Goal: Task Accomplishment & Management: Use online tool/utility

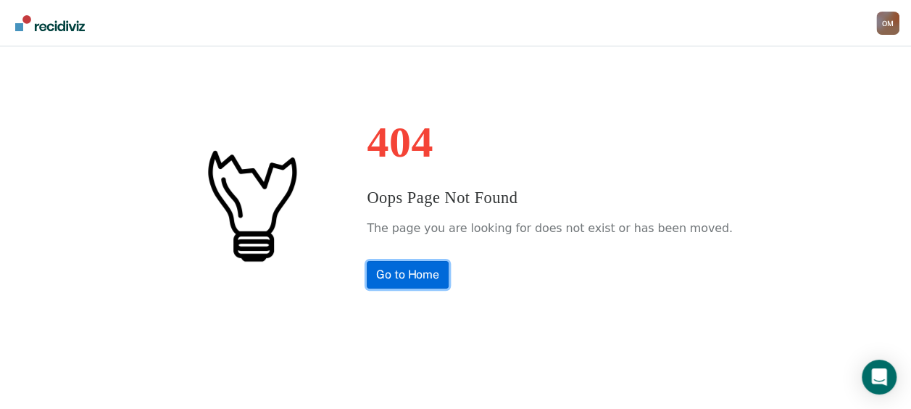
click at [432, 280] on link "Go to Home" at bounding box center [408, 275] width 82 height 28
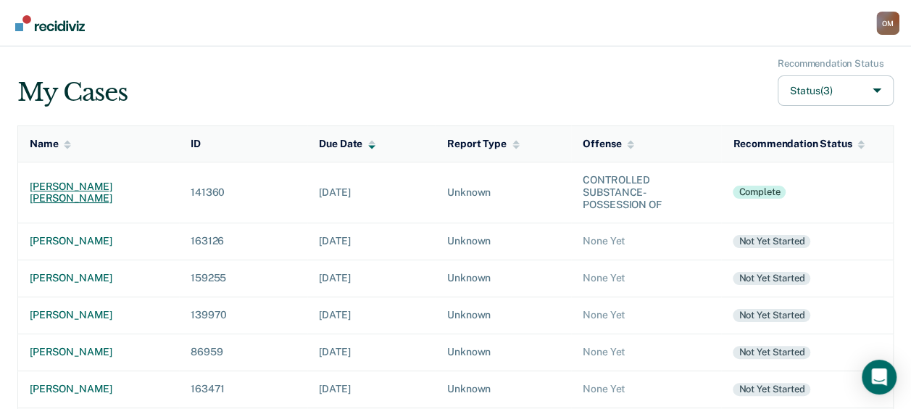
click at [104, 192] on div "[PERSON_NAME] [PERSON_NAME]" at bounding box center [99, 192] width 138 height 25
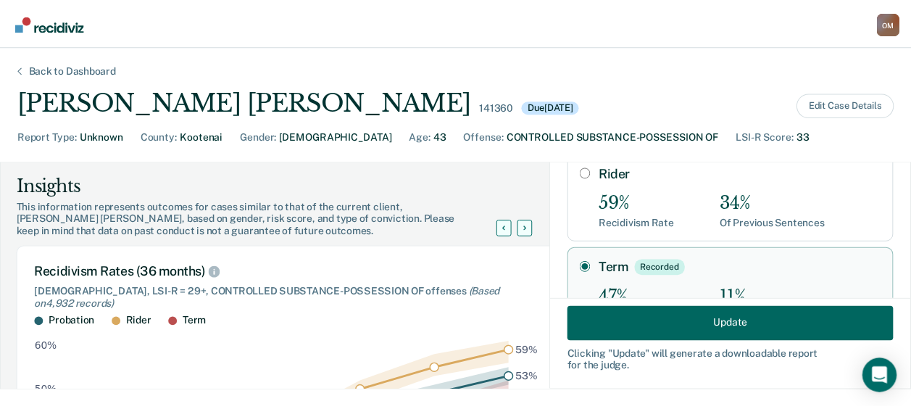
scroll to position [295, 0]
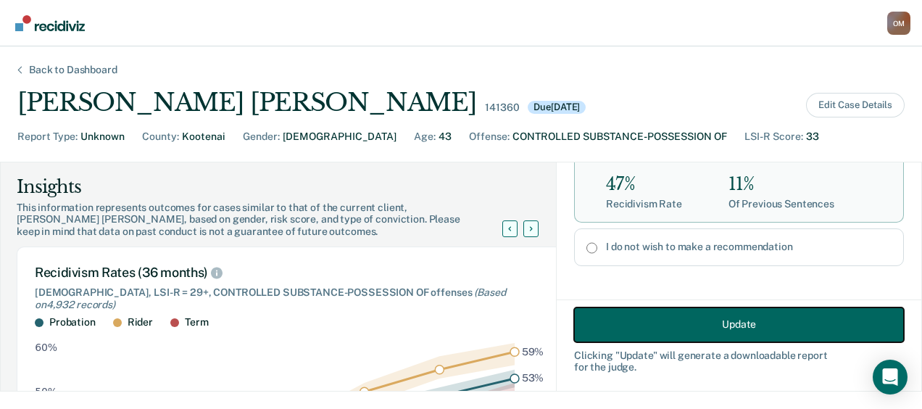
click at [761, 325] on button "Update" at bounding box center [739, 324] width 330 height 35
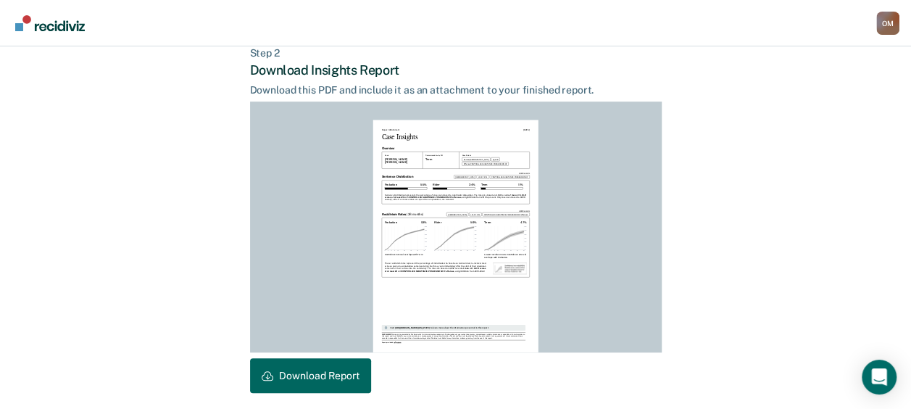
scroll to position [418, 0]
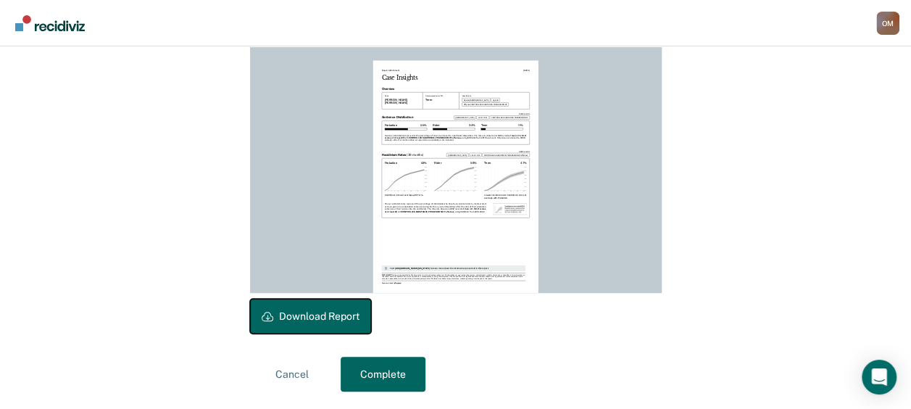
click at [331, 310] on button "Download Report" at bounding box center [310, 316] width 121 height 35
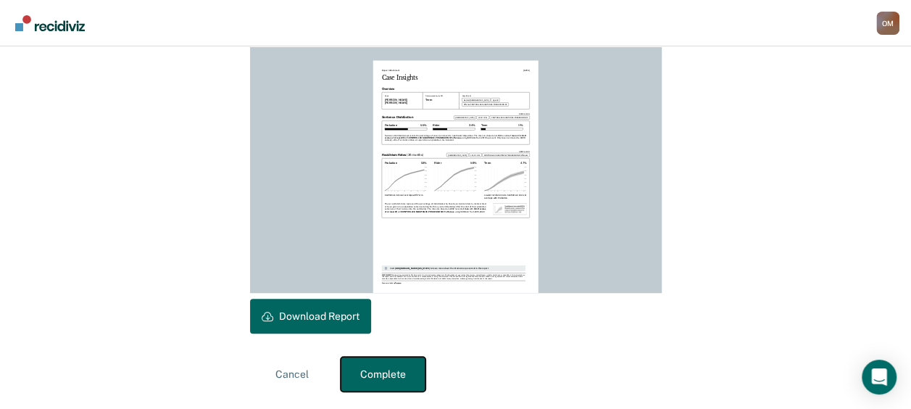
click at [367, 374] on button "Complete" at bounding box center [383, 374] width 85 height 35
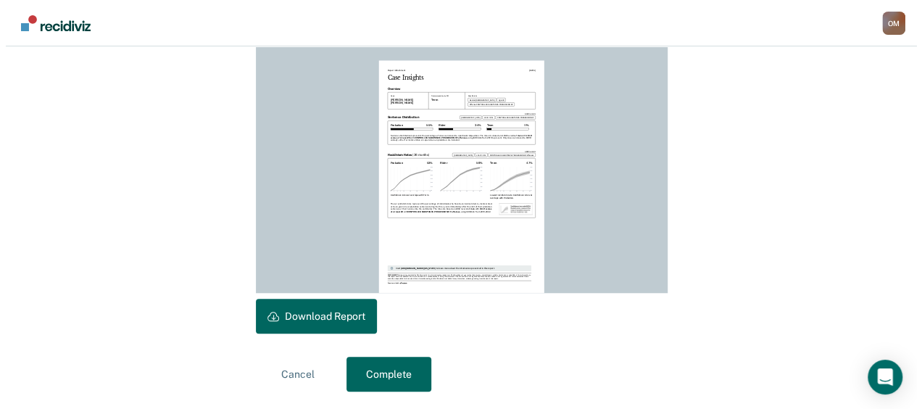
scroll to position [0, 0]
